Goal: Contribute content

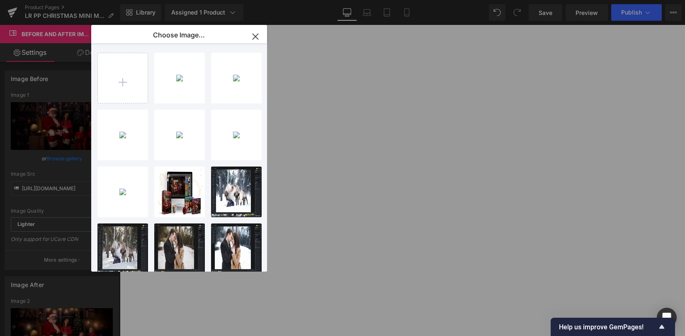
click at [0, 0] on div "edit ch...ts-2.jpg 1.95 MB" at bounding box center [0, 0] width 0 height 0
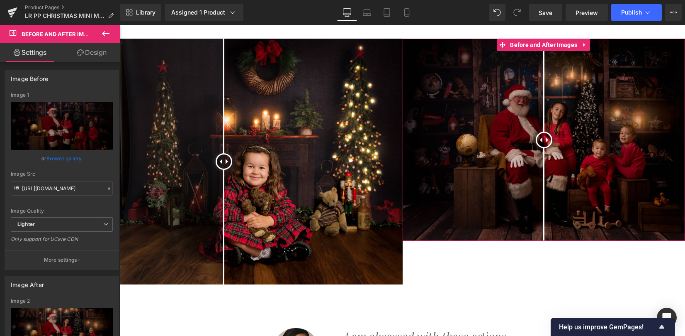
drag, startPoint x: 58, startPoint y: 160, endPoint x: 74, endPoint y: 147, distance: 20.6
click at [59, 160] on link "Browse gallery" at bounding box center [64, 158] width 35 height 15
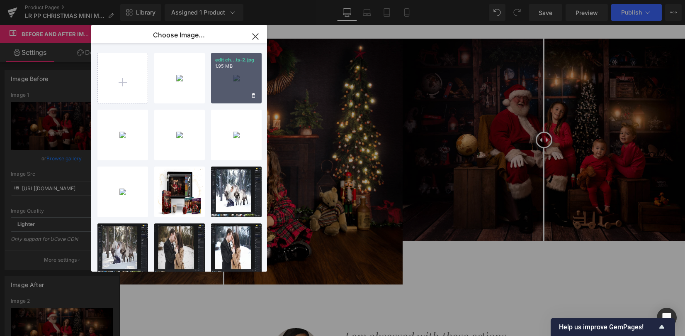
drag, startPoint x: 227, startPoint y: 89, endPoint x: 102, endPoint y: 66, distance: 127.1
click at [227, 89] on div "edit ch...ts-2.jpg 1.95 MB" at bounding box center [236, 78] width 51 height 51
type input "[URL][DOMAIN_NAME]"
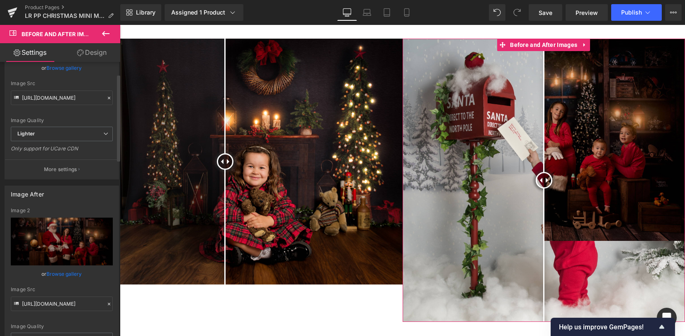
scroll to position [110, 0]
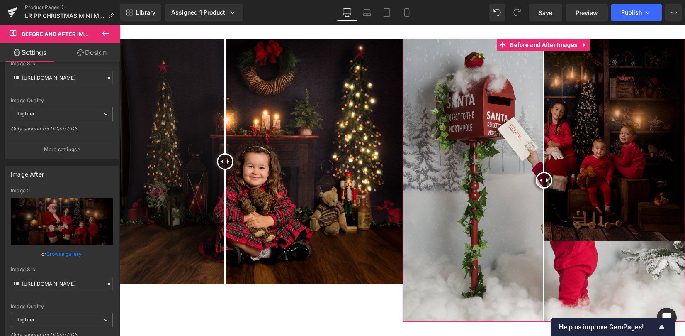
click at [52, 255] on link "Browse gallery" at bounding box center [64, 253] width 35 height 15
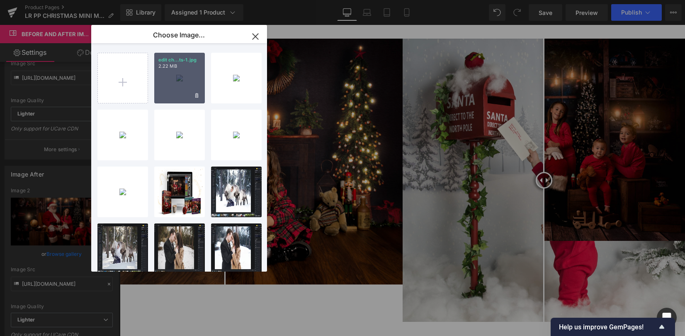
click at [200, 78] on div "edit ch...ts-1.jpg 2.22 MB" at bounding box center [179, 78] width 51 height 51
type input "[URL][DOMAIN_NAME]"
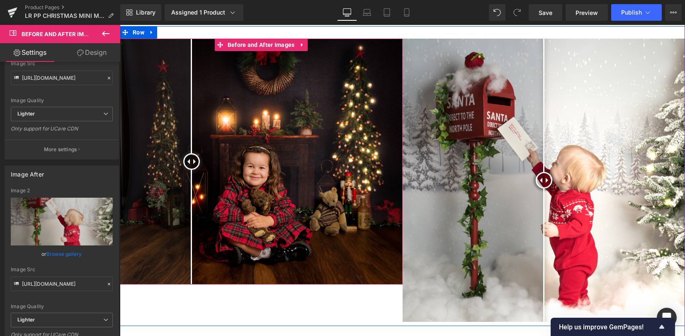
click at [200, 153] on div at bounding box center [191, 161] width 17 height 17
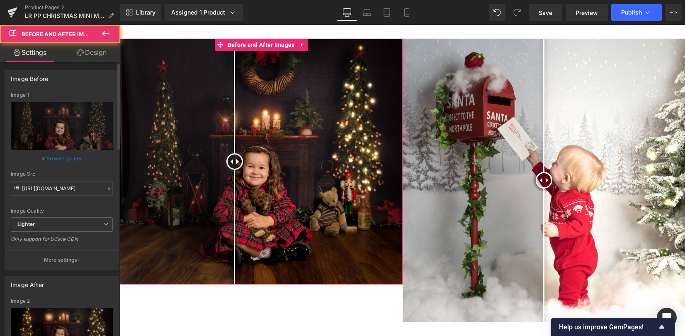
click at [54, 159] on link "Browse gallery" at bounding box center [64, 158] width 35 height 15
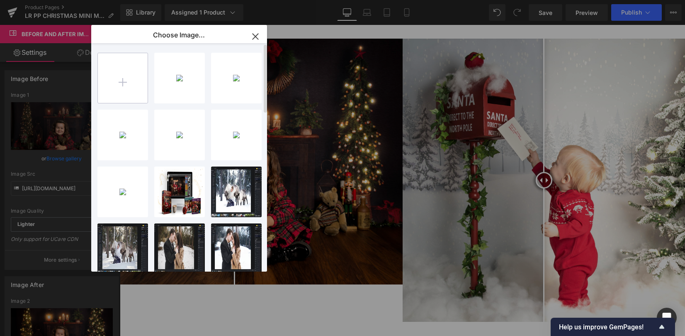
click at [126, 78] on input "file" at bounding box center [123, 78] width 50 height 50
